Goal: Information Seeking & Learning: Check status

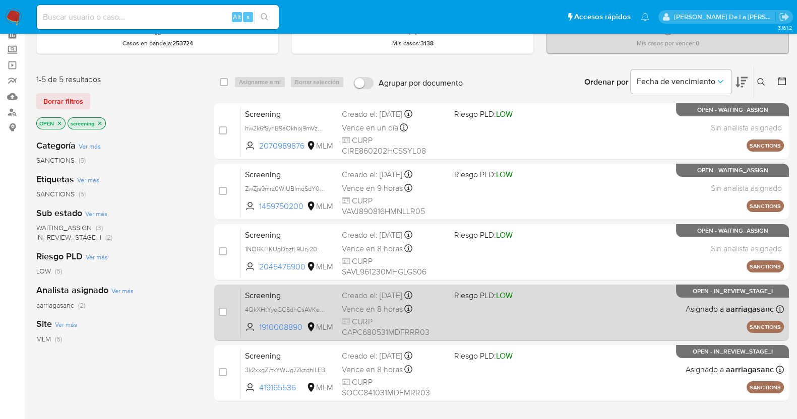
scroll to position [44, 0]
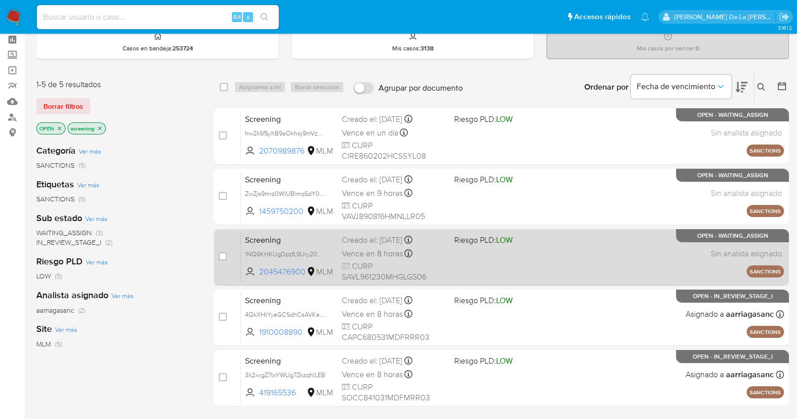
click at [496, 266] on div "Screening 1NQ6KHKUgDpzfL9Ury20oZrS 2045476900 MLM Riesgo PLD: LOW Creado el: 24…" at bounding box center [512, 257] width 543 height 51
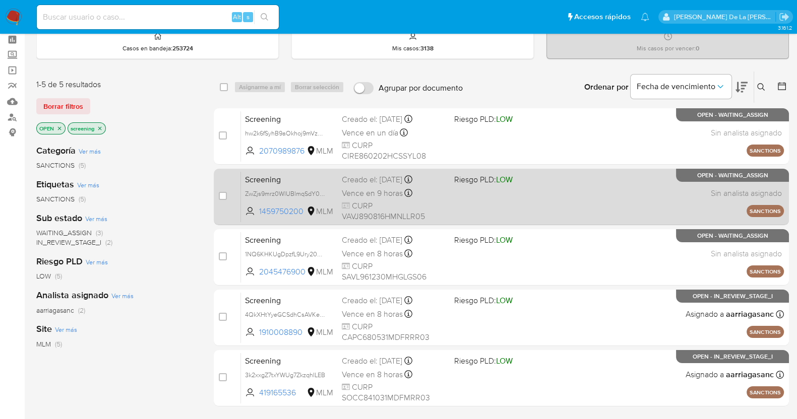
click at [485, 189] on div "Screening ZwZjs9mrz0WlUBlmqSdY048r 1459750200 MLM Riesgo PLD: LOW Creado el: 24…" at bounding box center [512, 196] width 543 height 51
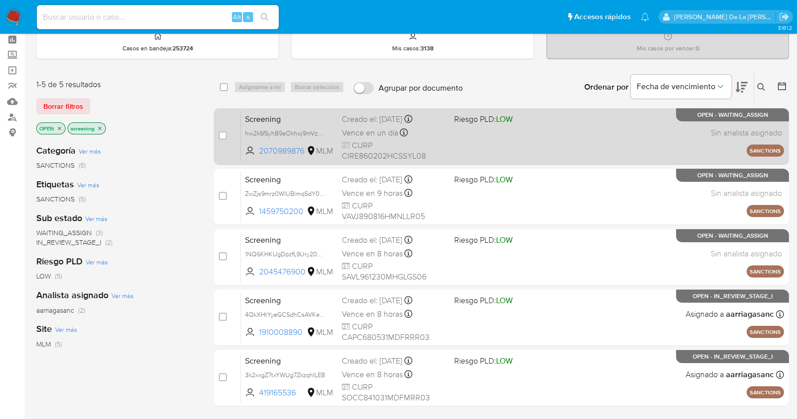
click at [481, 135] on div "Screening hw2k6fSyhB9aOkhoj9mVz3m1 2070989876 MLM Riesgo PLD: LOW Creado el: 25…" at bounding box center [512, 136] width 543 height 51
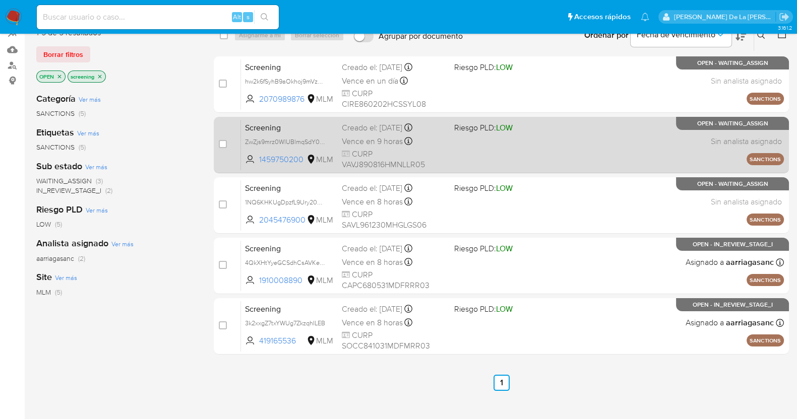
scroll to position [0, 0]
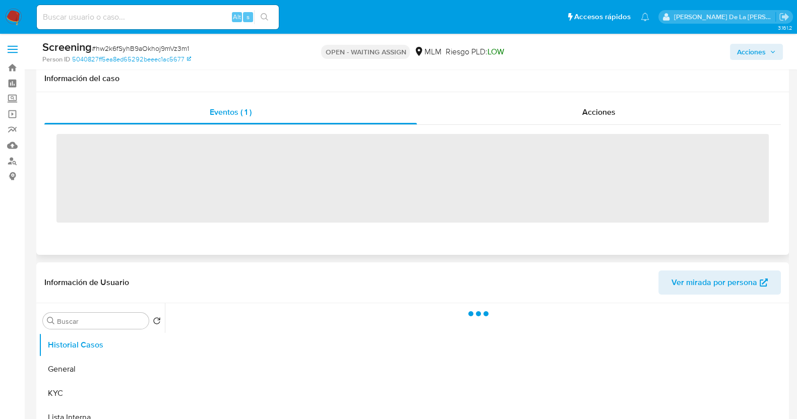
scroll to position [78, 0]
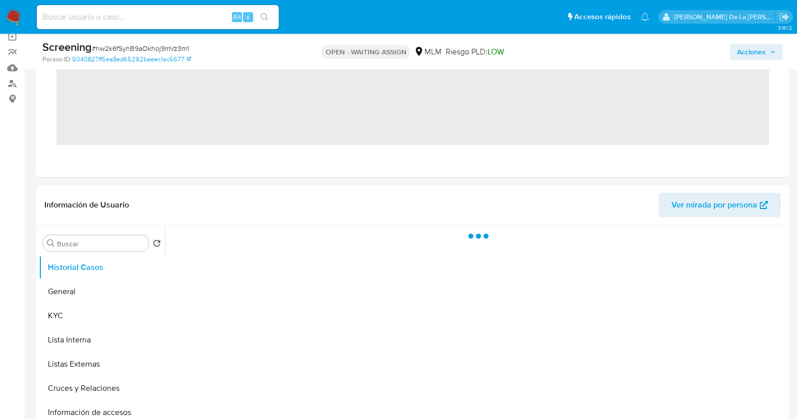
select select "10"
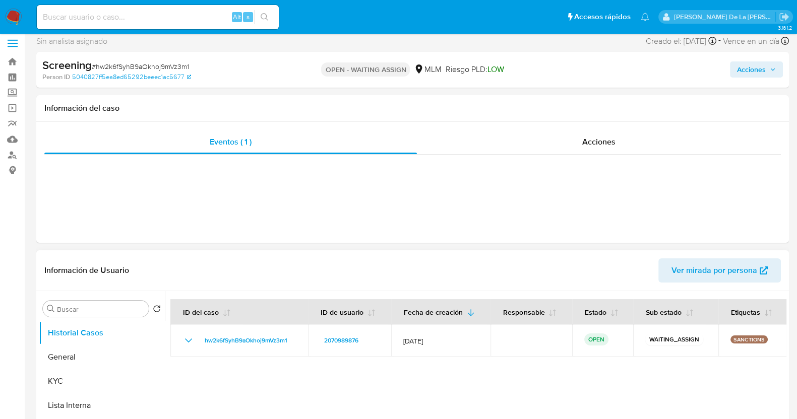
scroll to position [0, 0]
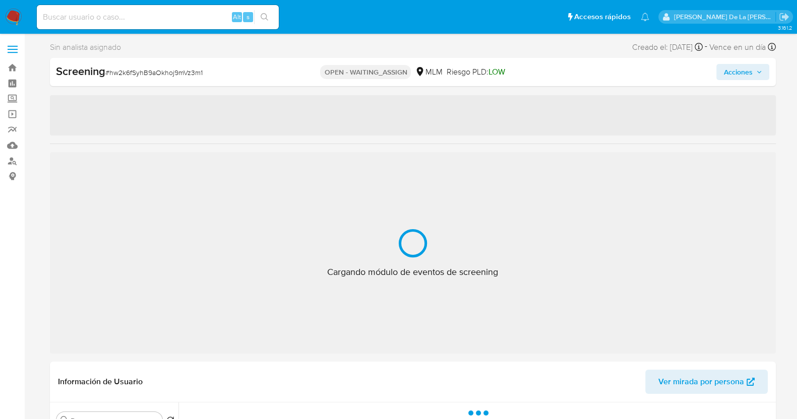
select select "10"
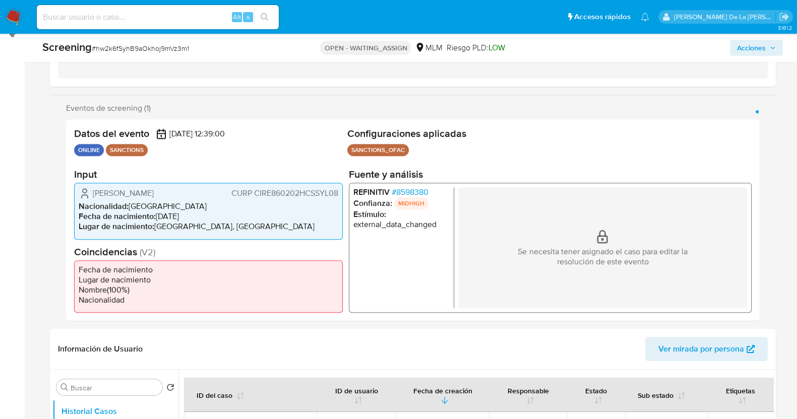
scroll to position [144, 0]
click at [409, 193] on span "# 8598380" at bounding box center [409, 192] width 37 height 10
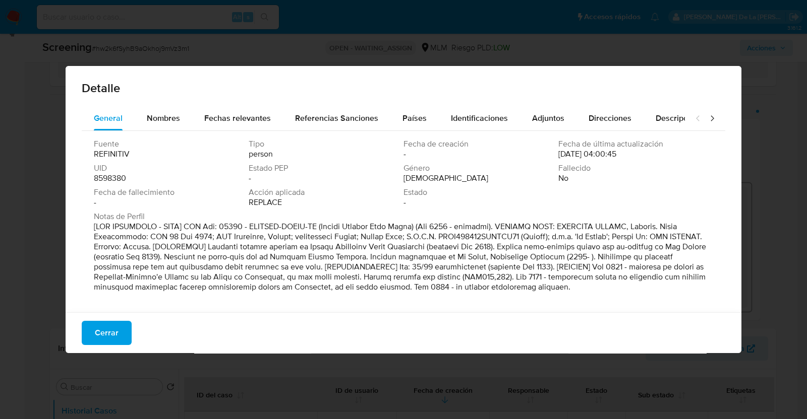
click at [759, 198] on div "Detalle General Nombres Fechas relevantes Referencias Sanciones Países Identifi…" at bounding box center [403, 209] width 807 height 419
click at [113, 339] on span "Cerrar" at bounding box center [107, 333] width 24 height 22
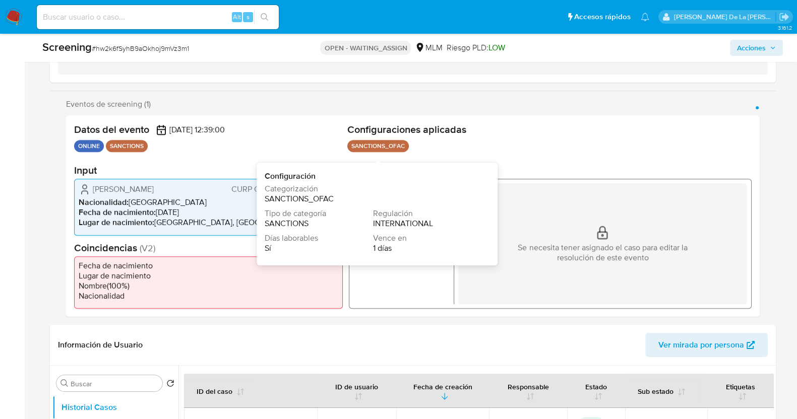
scroll to position [138, 0]
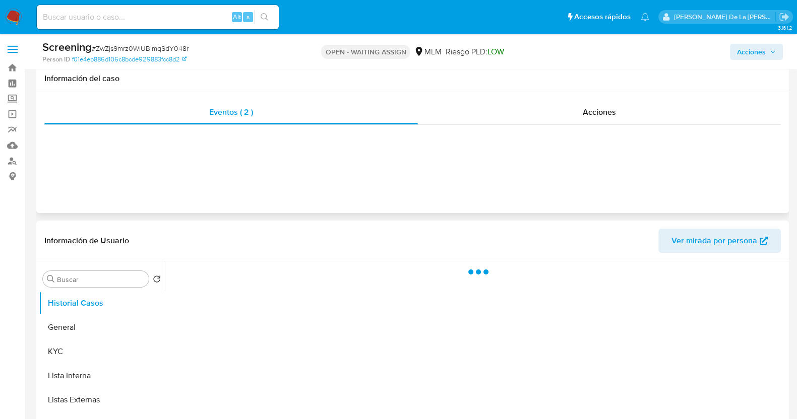
scroll to position [110, 0]
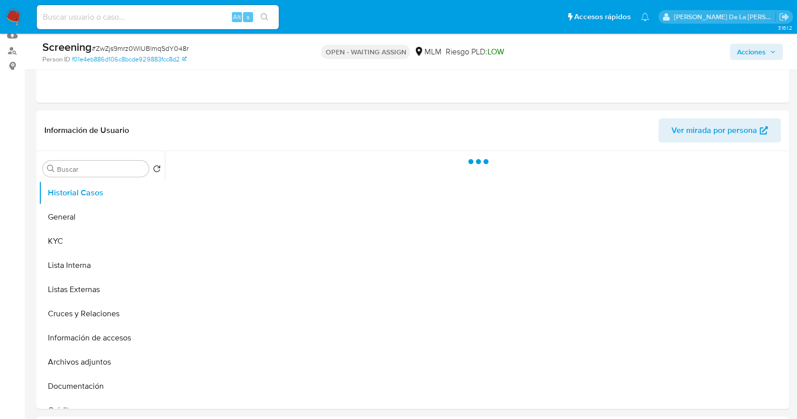
select select "10"
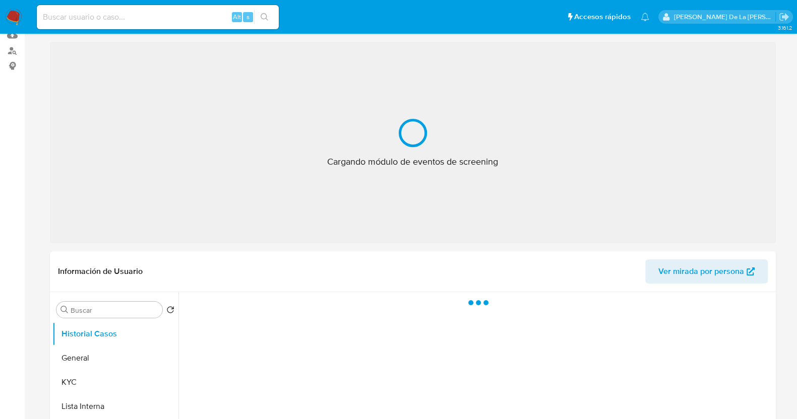
select select "10"
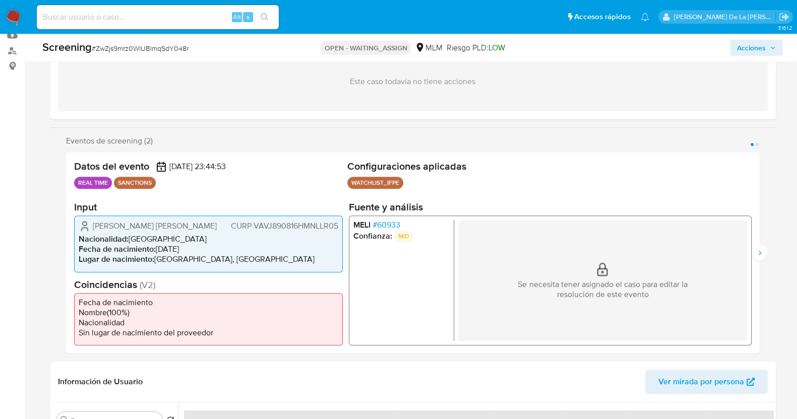
scroll to position [13, 0]
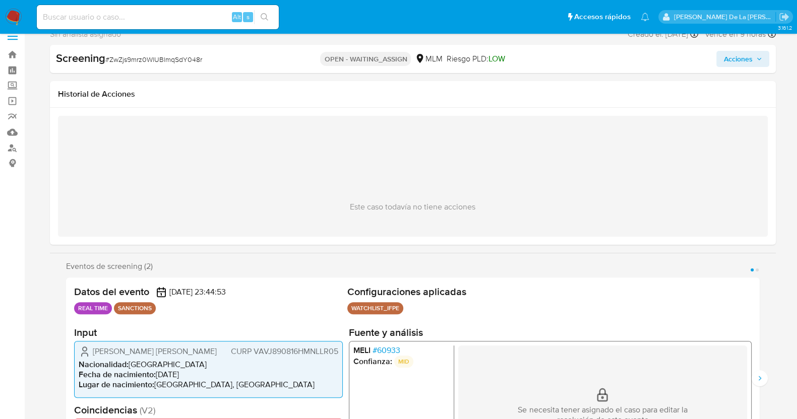
click at [132, 57] on span "# ZwZjs9mrz0WlUBlmqSdY048r" at bounding box center [153, 59] width 97 height 10
copy span "ZwZjs9mrz0WlUBlmqSdY048r"
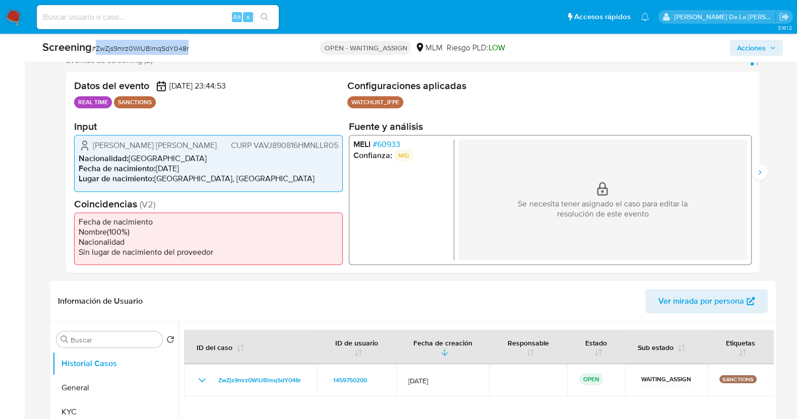
scroll to position [192, 0]
click at [86, 385] on button "General" at bounding box center [111, 388] width 118 height 24
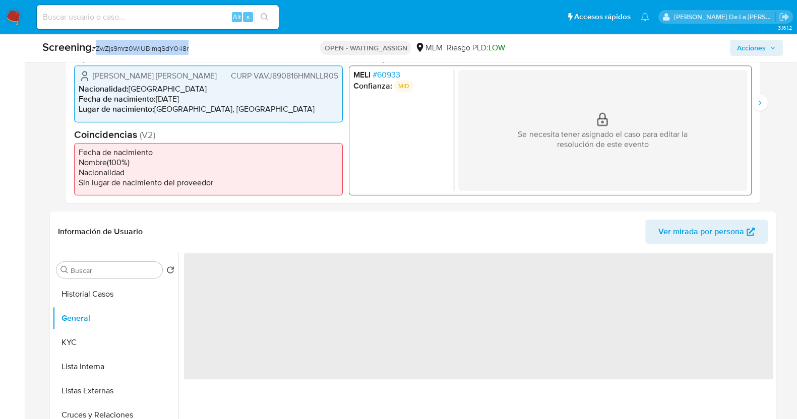
scroll to position [262, 0]
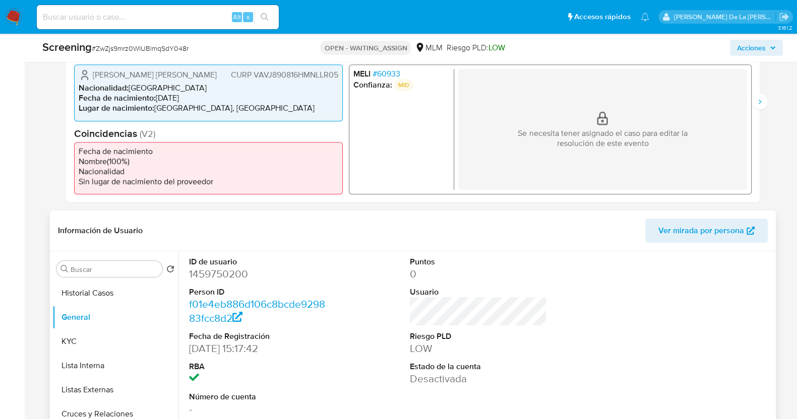
click at [222, 268] on dd "1459750200" at bounding box center [257, 274] width 137 height 14
copy dd "1459750200"
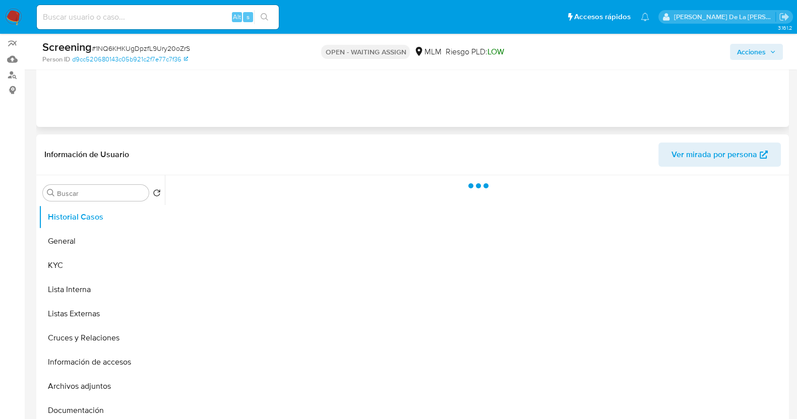
scroll to position [87, 0]
select select "10"
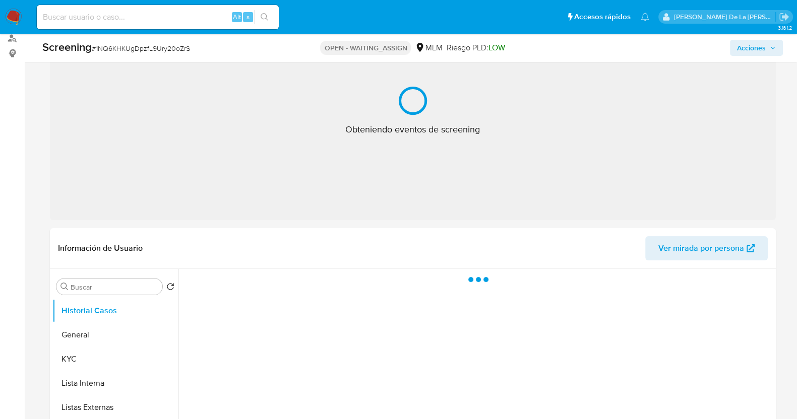
scroll to position [16, 0]
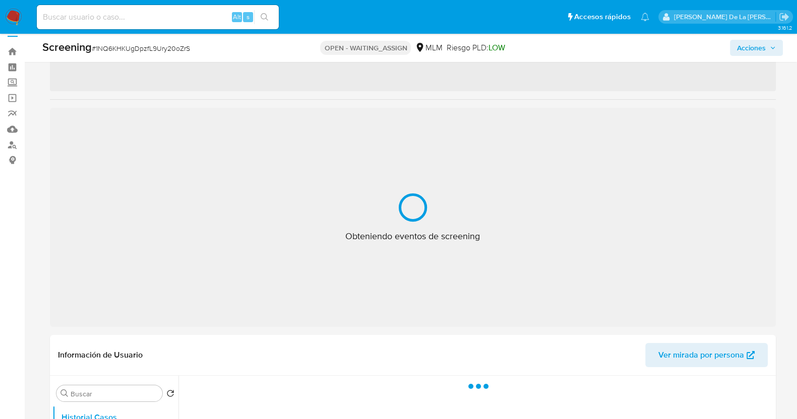
select select "10"
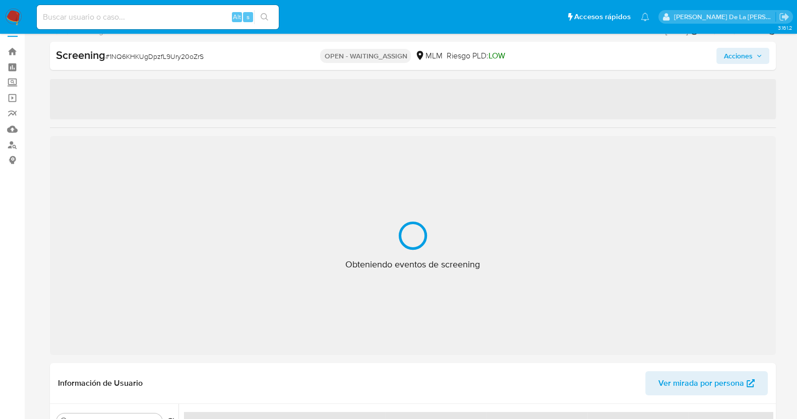
scroll to position [0, 0]
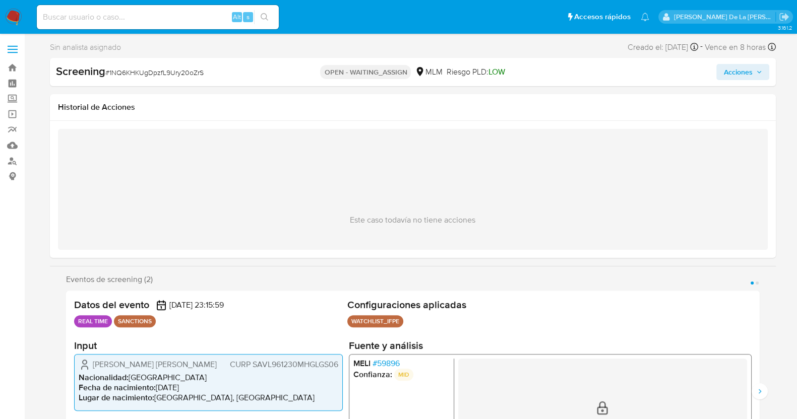
click at [177, 72] on span "# 1NQ6KHKUgDpzfL9Ury20oZrS" at bounding box center [154, 73] width 98 height 10
copy span "1NQ6KHKUgDpzfL9Ury20oZrS"
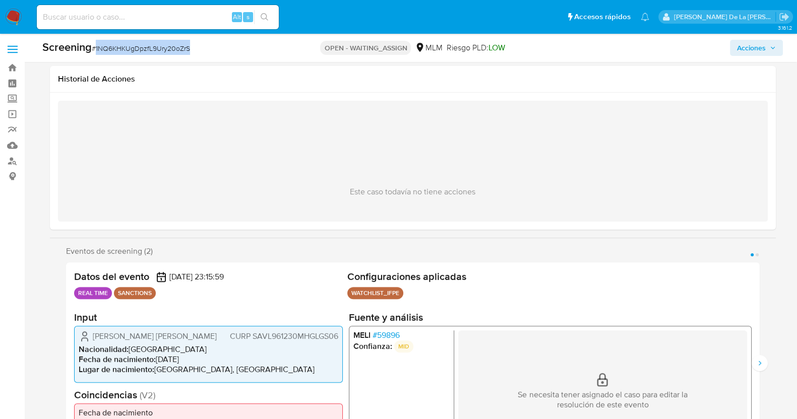
scroll to position [225, 0]
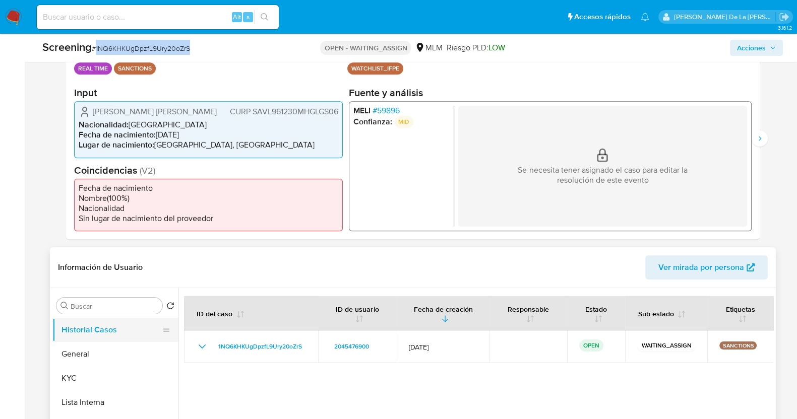
click at [106, 340] on button "Historial Casos" at bounding box center [111, 330] width 118 height 24
click at [90, 354] on button "General" at bounding box center [111, 354] width 118 height 24
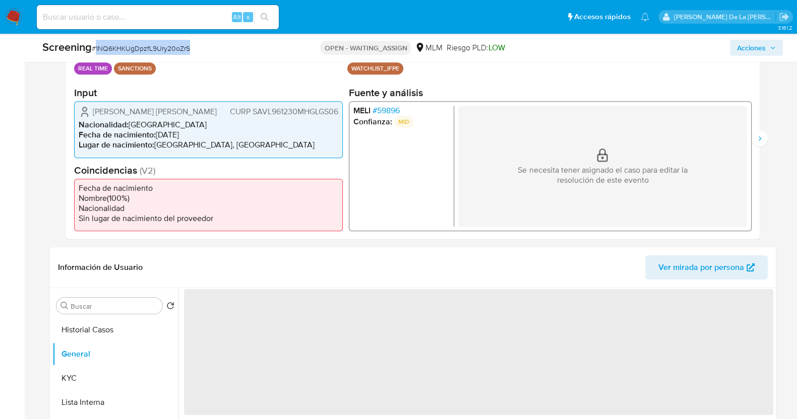
scroll to position [325, 0]
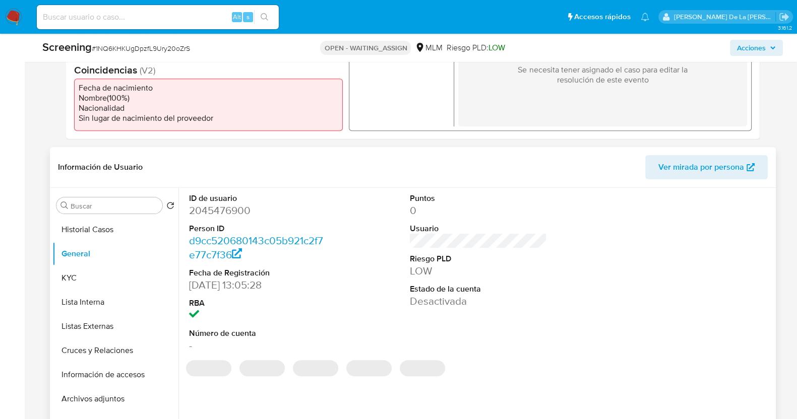
click at [202, 212] on dd "2045476900" at bounding box center [257, 211] width 137 height 14
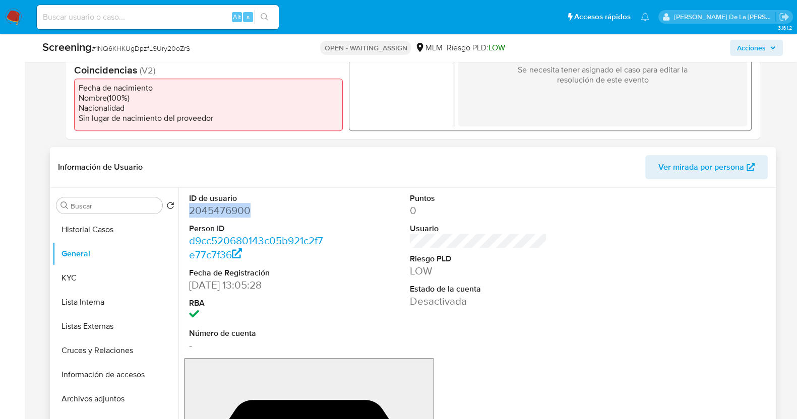
copy dd "2045476900"
